Goal: Task Accomplishment & Management: Use online tool/utility

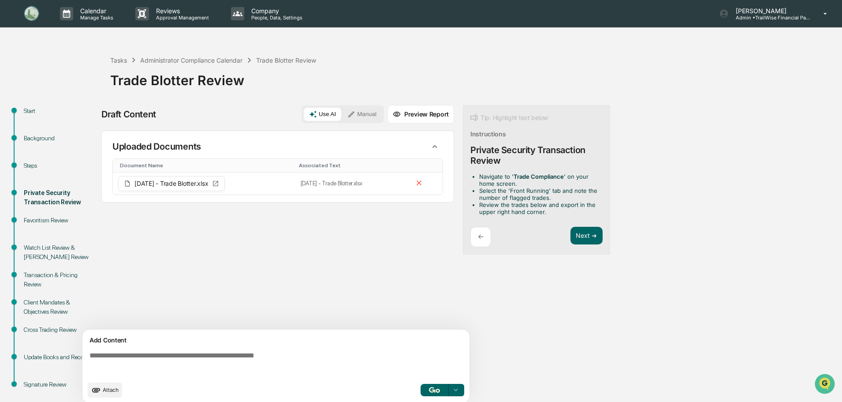
scroll to position [14, 0]
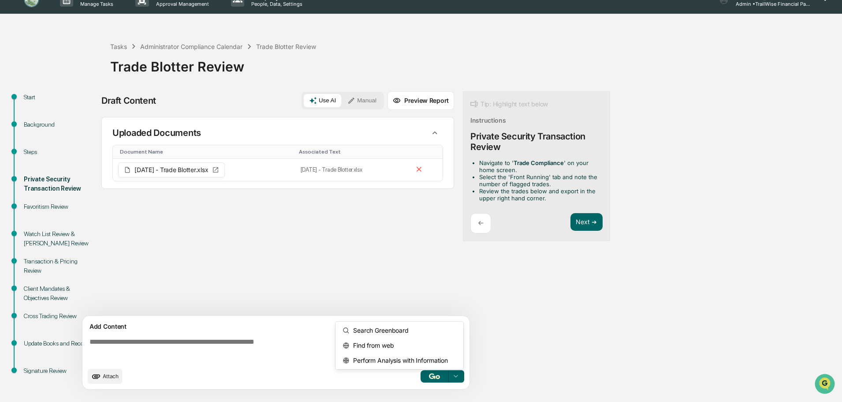
click at [453, 377] on icon at bounding box center [455, 376] width 7 height 7
click at [408, 363] on span "Perform Analysis with Information" at bounding box center [399, 360] width 98 height 14
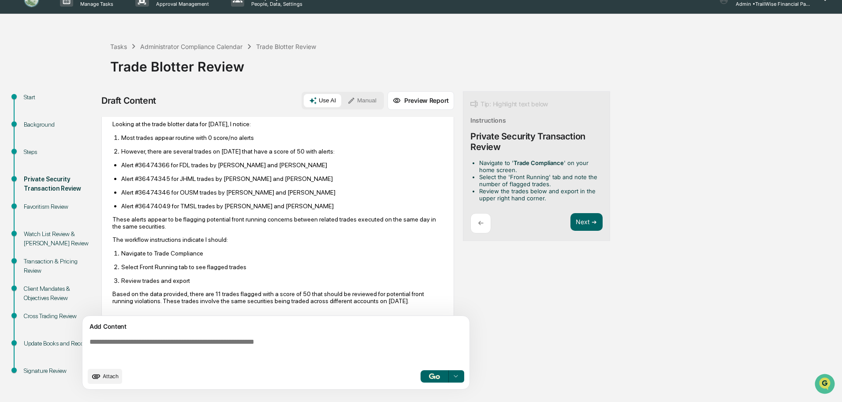
scroll to position [115, 0]
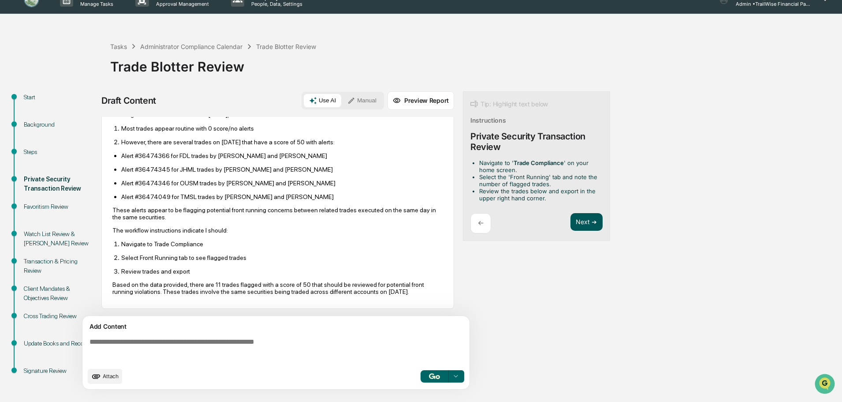
click at [584, 219] on button "Next ➔" at bounding box center [587, 222] width 32 height 18
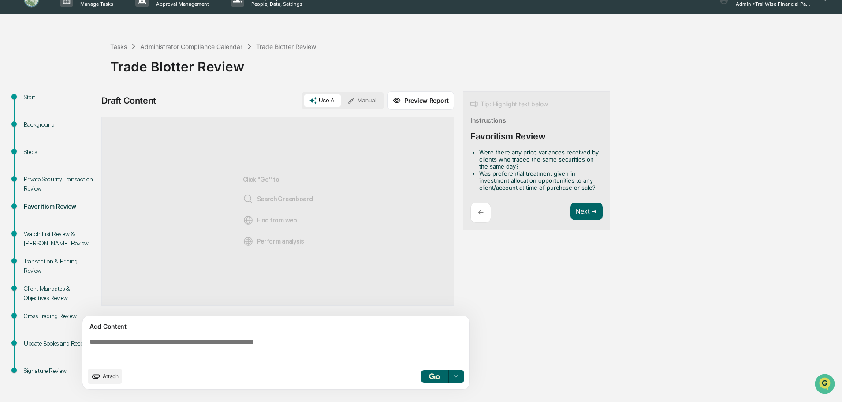
scroll to position [0, 0]
click at [584, 206] on button "Next ➔" at bounding box center [587, 211] width 32 height 18
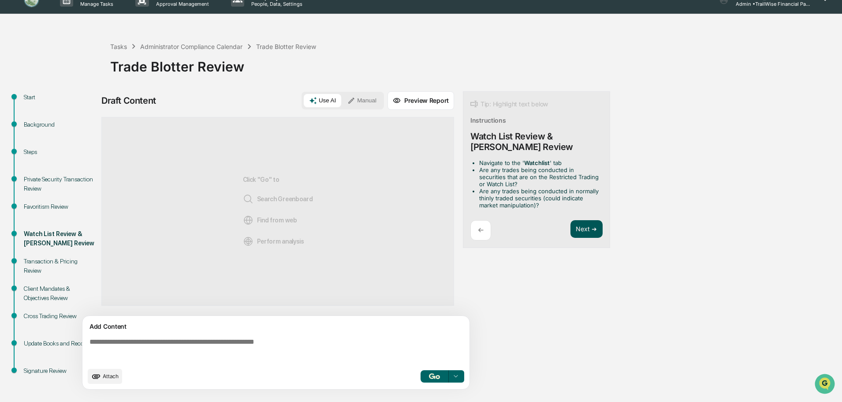
click at [586, 232] on button "Next ➔" at bounding box center [587, 229] width 32 height 18
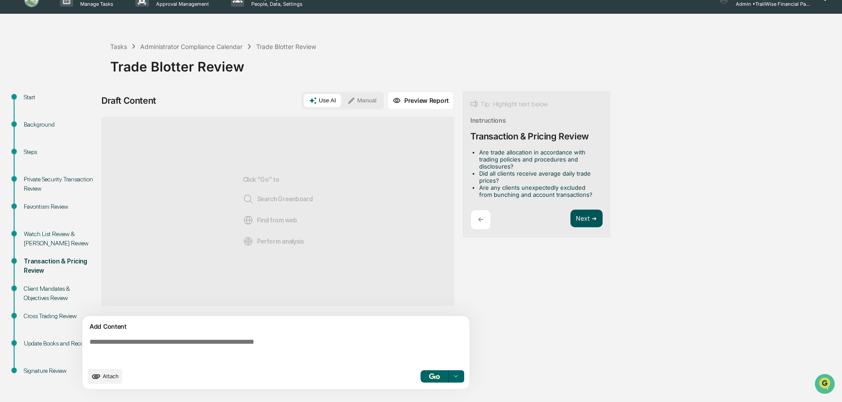
click at [592, 216] on button "Next ➔" at bounding box center [587, 218] width 32 height 18
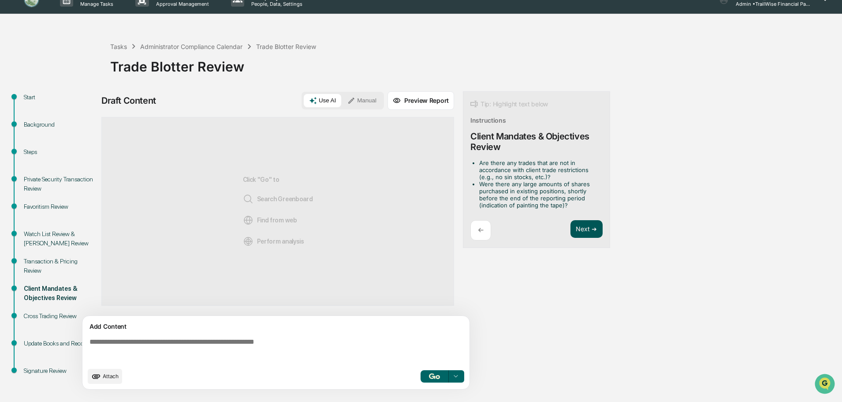
click at [600, 231] on button "Next ➔" at bounding box center [587, 229] width 32 height 18
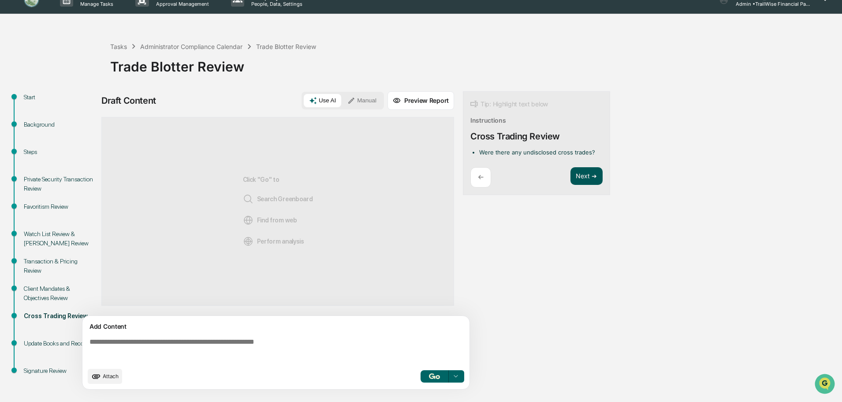
click at [581, 175] on button "Next ➔" at bounding box center [587, 176] width 32 height 18
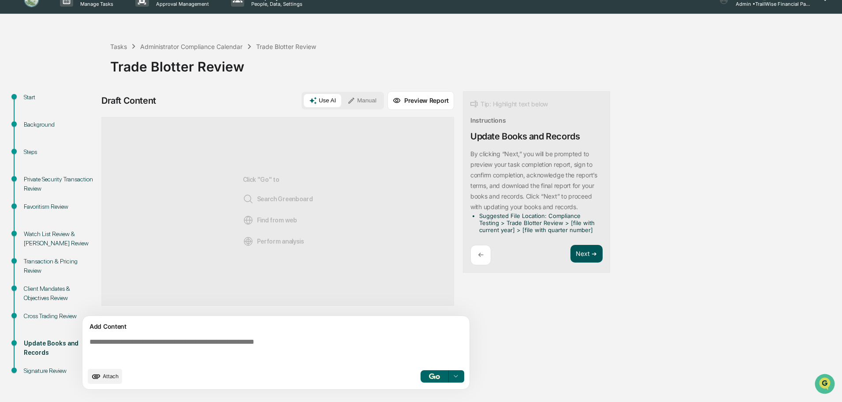
click at [588, 255] on button "Next ➔" at bounding box center [587, 254] width 32 height 18
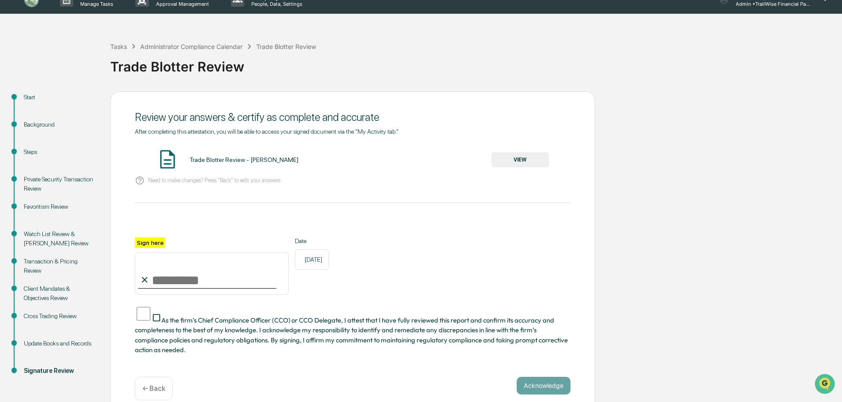
click at [523, 158] on button "VIEW" at bounding box center [520, 159] width 57 height 15
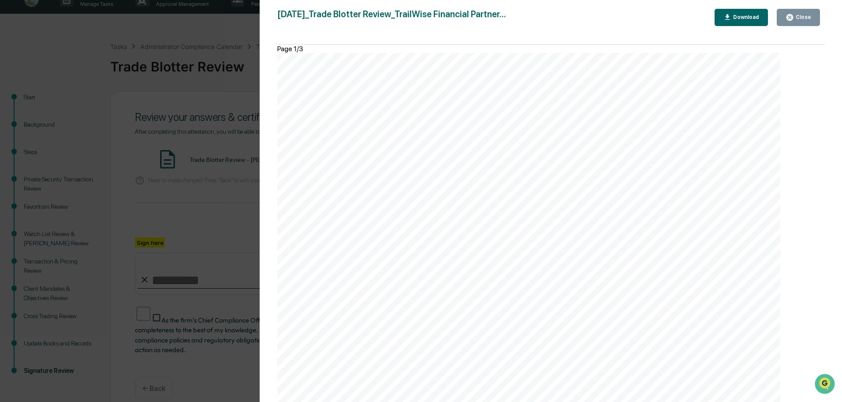
click at [797, 19] on div "Close" at bounding box center [802, 17] width 17 height 6
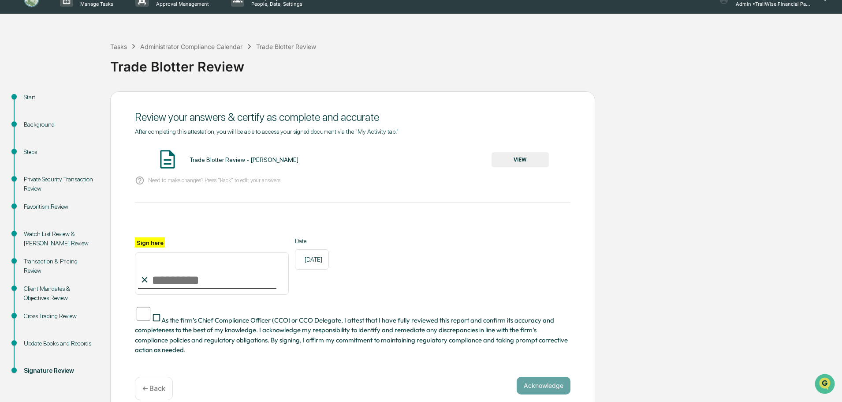
click at [177, 283] on input "Sign here" at bounding box center [212, 273] width 154 height 42
type input "**********"
click at [537, 377] on button "Acknowledge" at bounding box center [544, 386] width 54 height 18
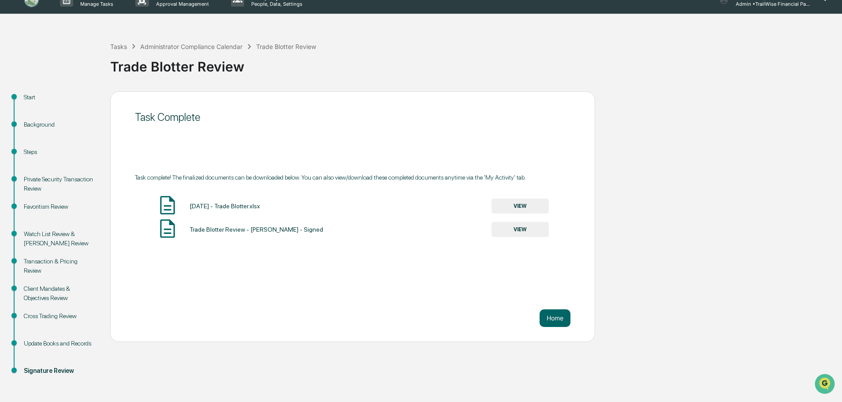
click at [526, 229] on button "VIEW" at bounding box center [520, 229] width 57 height 15
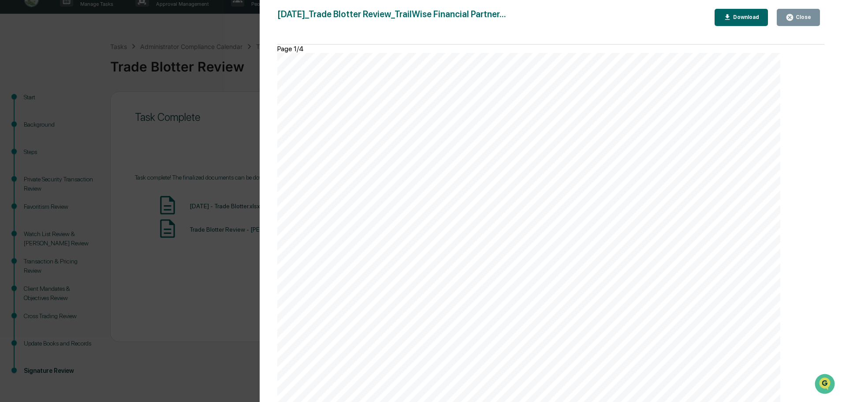
click at [748, 17] on div "Download" at bounding box center [746, 17] width 28 height 6
drag, startPoint x: 578, startPoint y: 55, endPoint x: 608, endPoint y: 17, distance: 49.0
click at [578, 53] on div "Page 1/4" at bounding box center [528, 49] width 503 height 8
